Goal: Task Accomplishment & Management: Complete application form

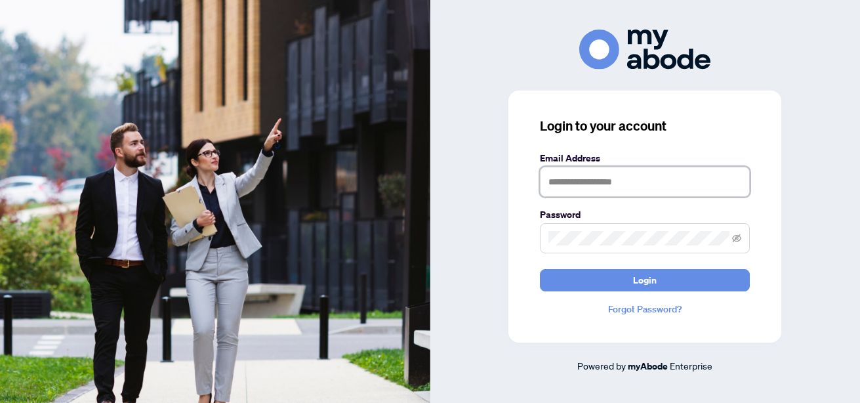
click at [640, 177] on input "text" at bounding box center [645, 182] width 210 height 30
type input "**********"
click at [540, 269] on button "Login" at bounding box center [645, 280] width 210 height 22
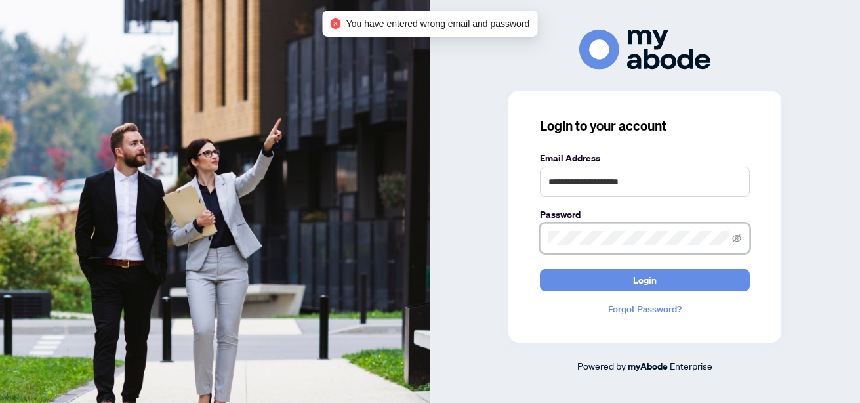
click at [447, 227] on div "**********" at bounding box center [645, 202] width 430 height 344
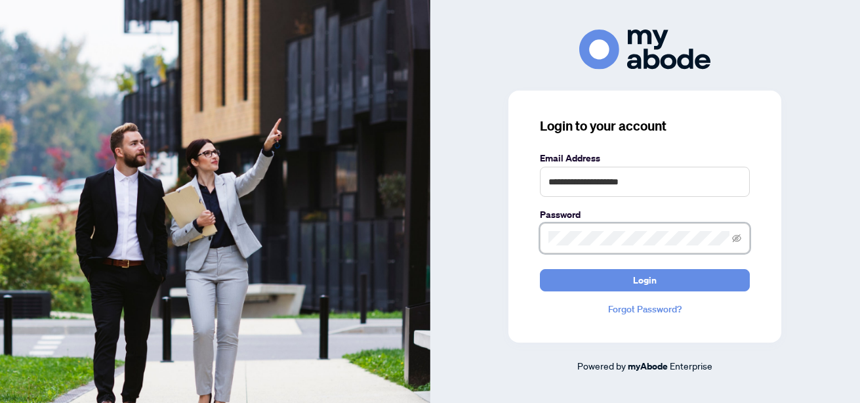
click at [540, 269] on button "Login" at bounding box center [645, 280] width 210 height 22
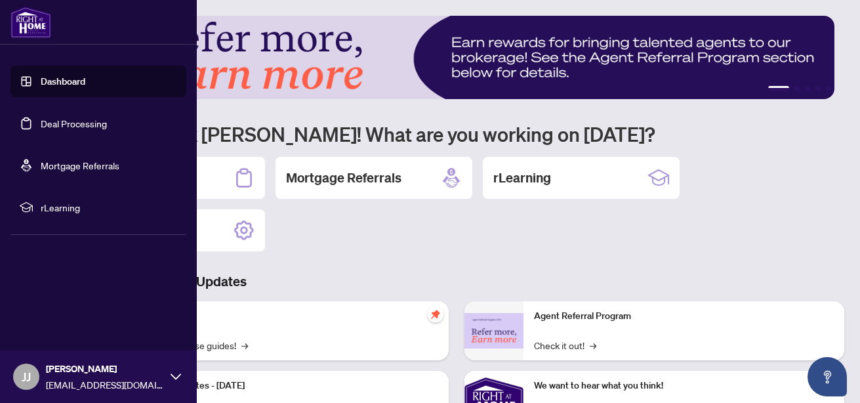
click at [64, 126] on link "Deal Processing" at bounding box center [74, 123] width 66 height 12
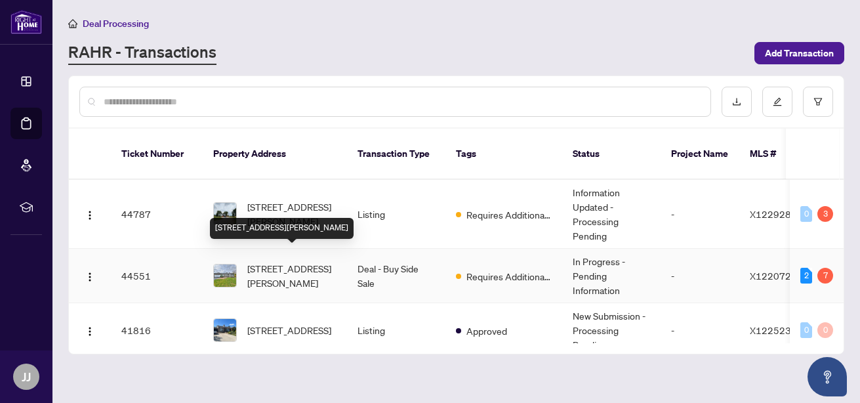
click at [318, 261] on span "[STREET_ADDRESS][PERSON_NAME]" at bounding box center [291, 275] width 89 height 29
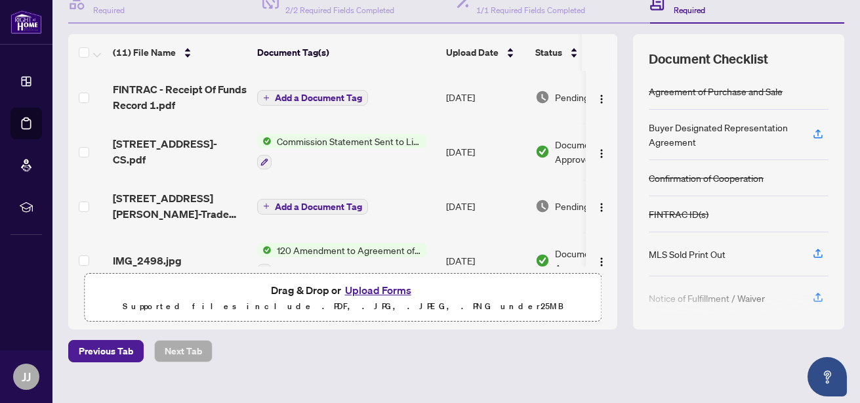
scroll to position [167, 0]
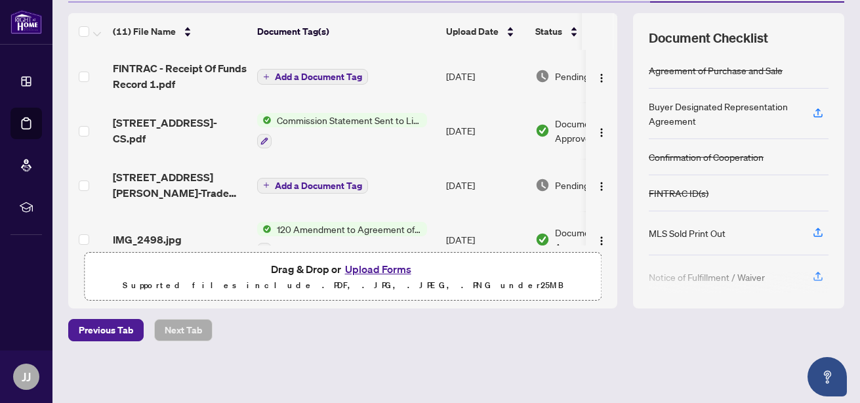
click at [392, 274] on button "Upload Forms" at bounding box center [378, 268] width 74 height 17
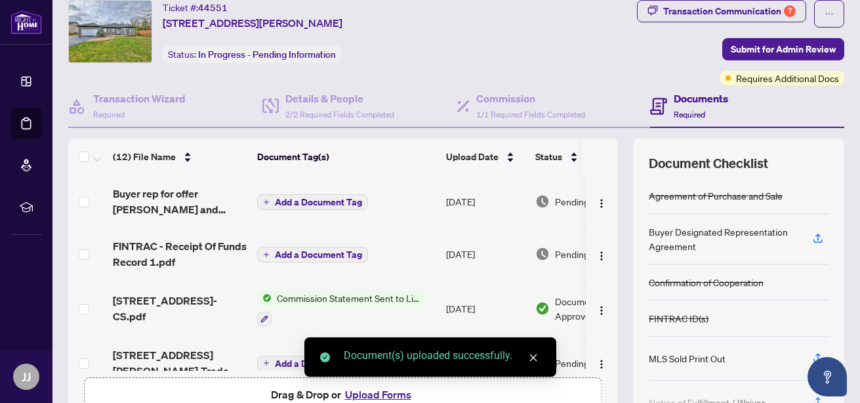
scroll to position [0, 0]
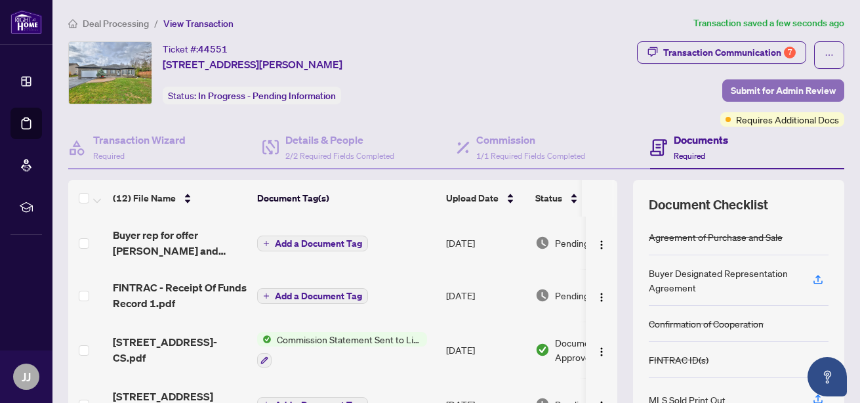
click at [776, 85] on span "Submit for Admin Review" at bounding box center [783, 90] width 105 height 21
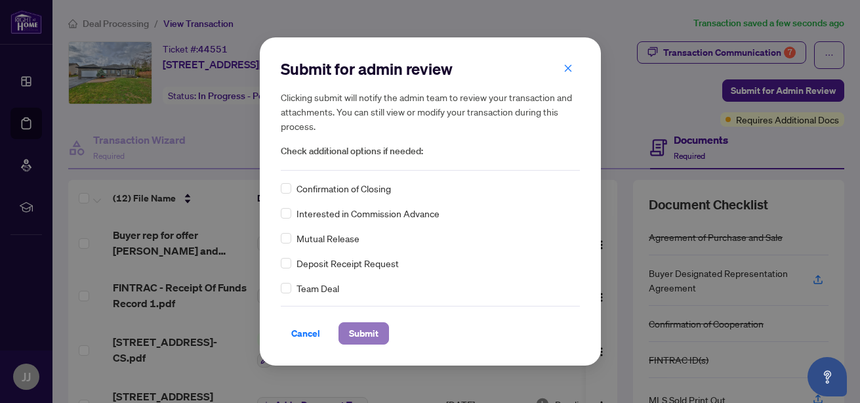
click at [360, 333] on span "Submit" at bounding box center [364, 333] width 30 height 21
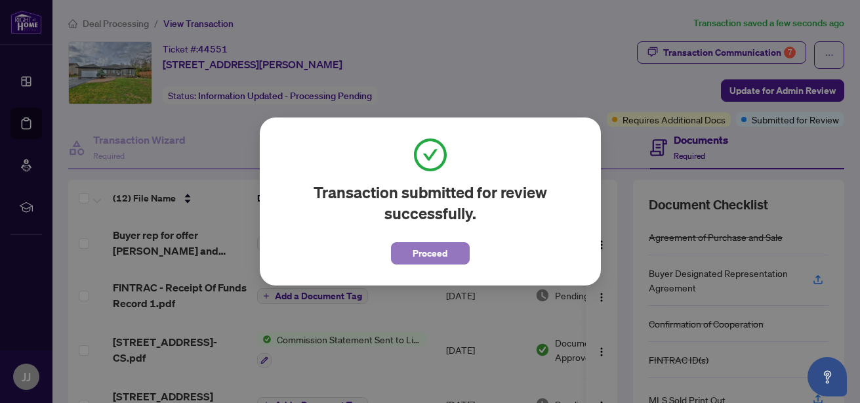
click at [443, 252] on span "Proceed" at bounding box center [430, 253] width 35 height 21
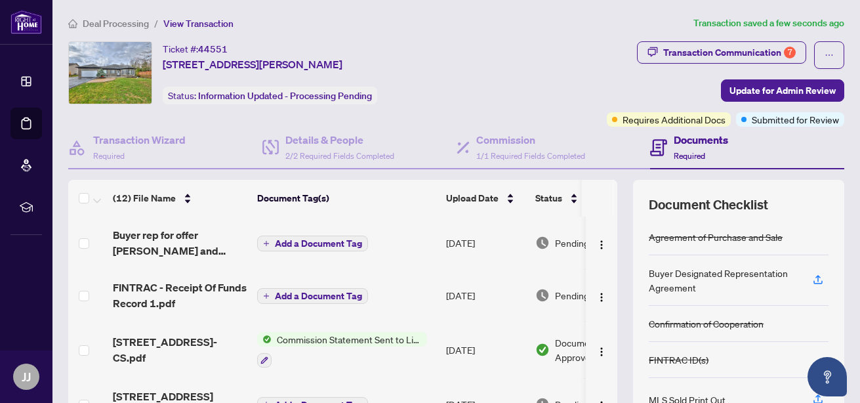
click at [613, 210] on th at bounding box center [615, 198] width 4 height 37
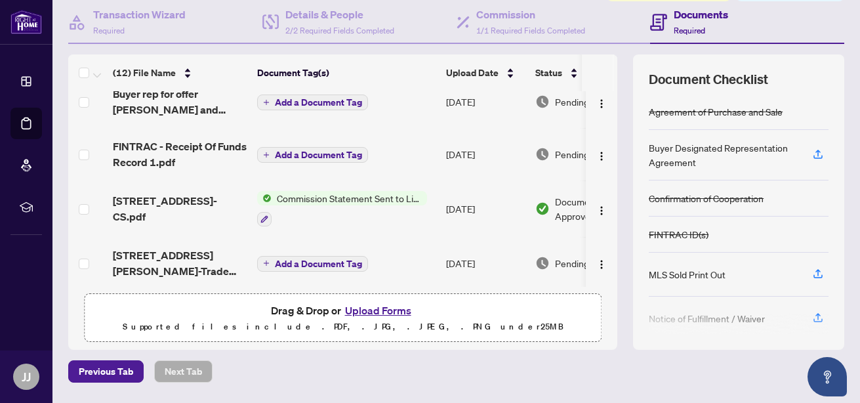
scroll to position [14, 0]
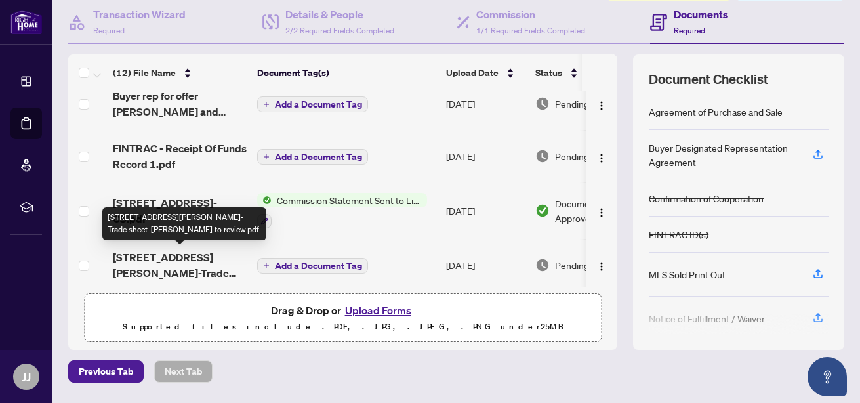
click at [180, 257] on span "[STREET_ADDRESS][PERSON_NAME]-Trade sheet-[PERSON_NAME] to review.pdf" at bounding box center [180, 264] width 134 height 31
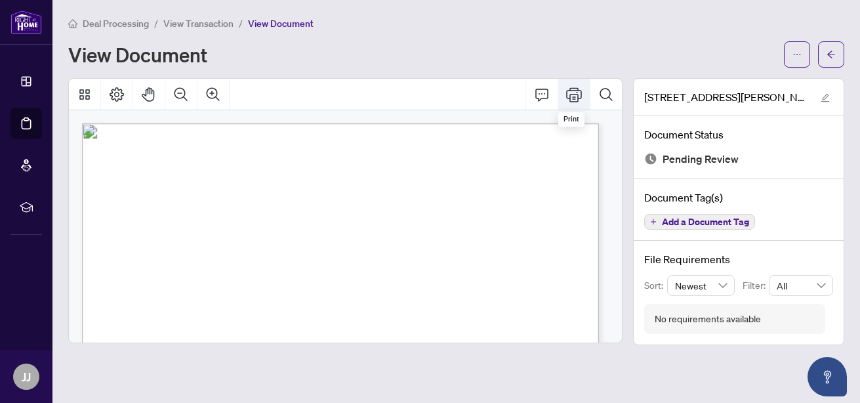
click at [571, 94] on icon "Print" at bounding box center [574, 94] width 16 height 14
click at [566, 102] on icon "Print" at bounding box center [574, 95] width 16 height 16
click at [561, 96] on button "Print" at bounding box center [573, 94] width 31 height 31
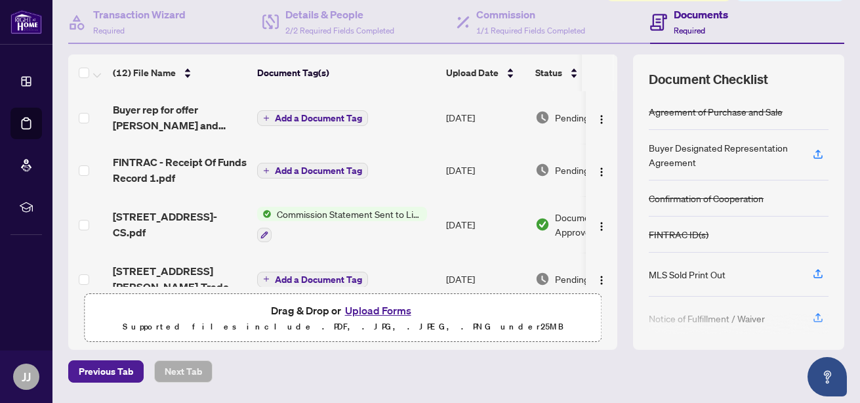
scroll to position [167, 0]
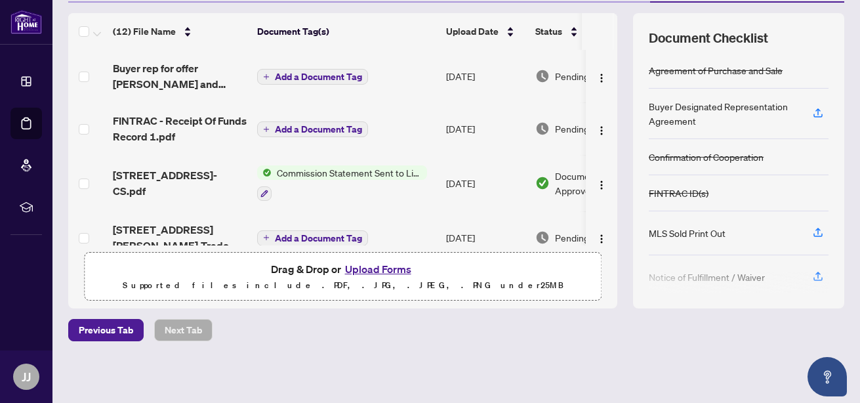
click at [387, 264] on button "Upload Forms" at bounding box center [378, 268] width 74 height 17
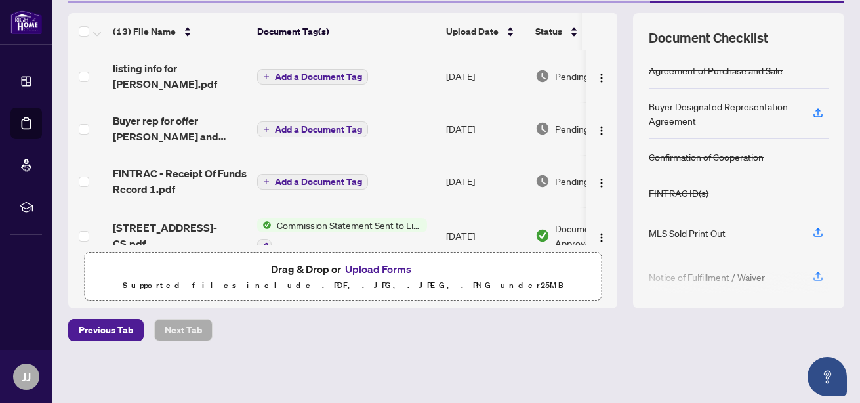
click at [381, 266] on button "Upload Forms" at bounding box center [378, 268] width 74 height 17
